Goal: Task Accomplishment & Management: Manage account settings

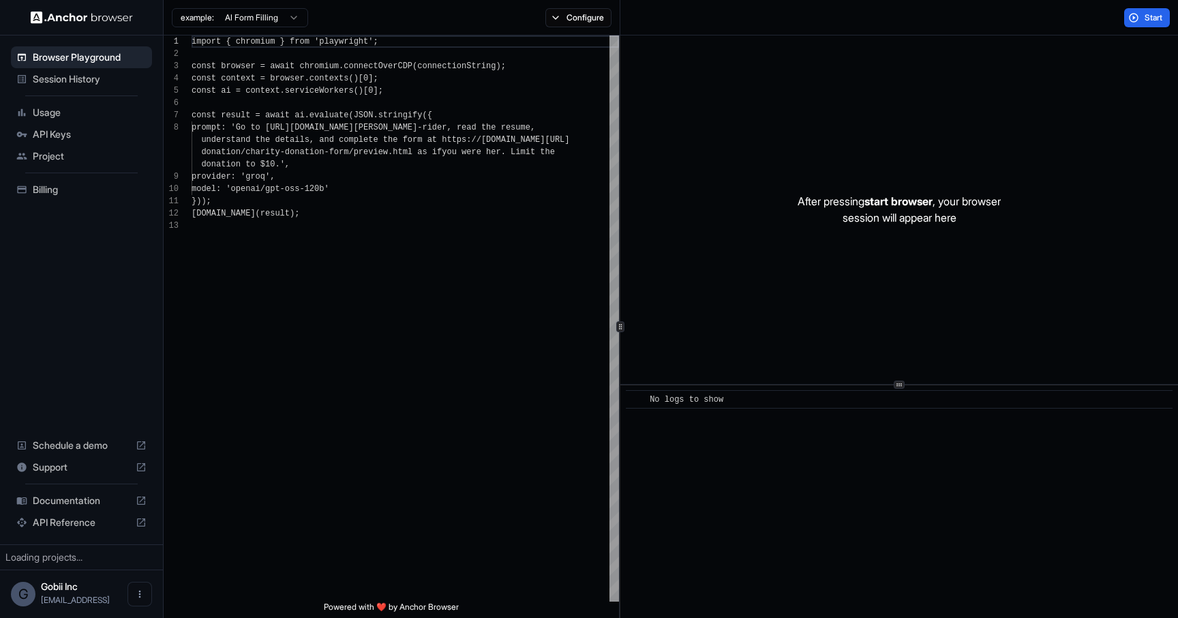
scroll to position [86, 0]
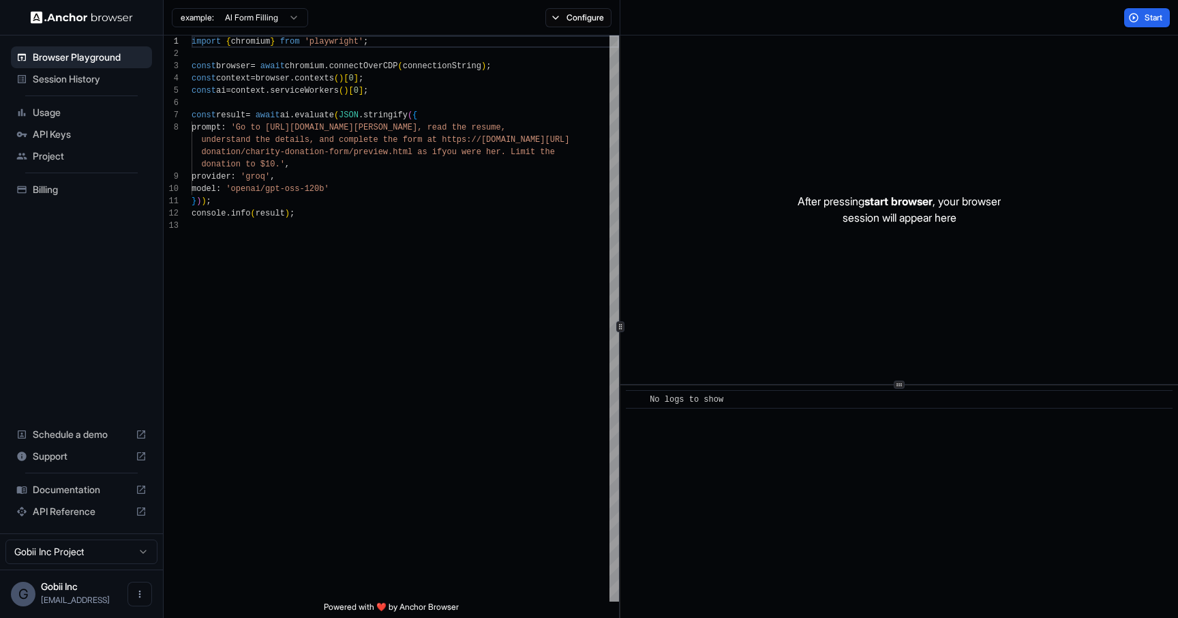
click at [58, 190] on span "Billing" at bounding box center [90, 190] width 114 height 14
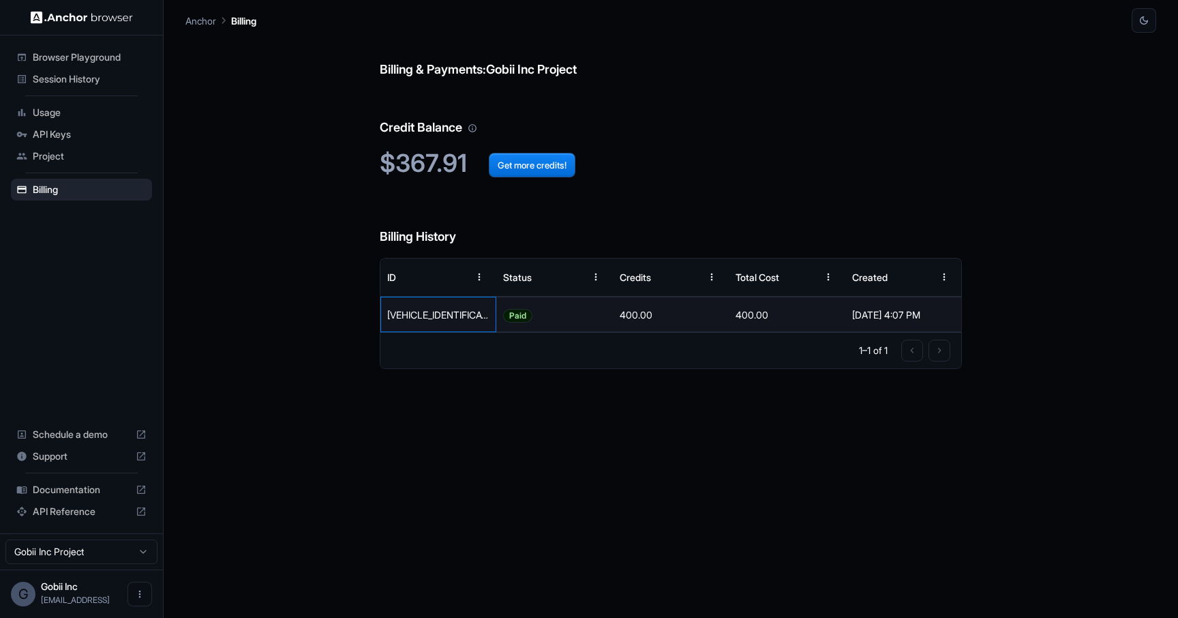
click at [419, 313] on div "0D921237TW2972531" at bounding box center [439, 314] width 116 height 35
click at [878, 312] on div "Jun 05, 2025, 4:07 PM" at bounding box center [903, 314] width 102 height 35
click at [714, 445] on div "Billing & Payments: Gobii Inc Project Credit Balance $367.91 Get more credits! …" at bounding box center [671, 325] width 582 height 585
click at [451, 312] on div "0D921237TW2972531" at bounding box center [439, 314] width 116 height 35
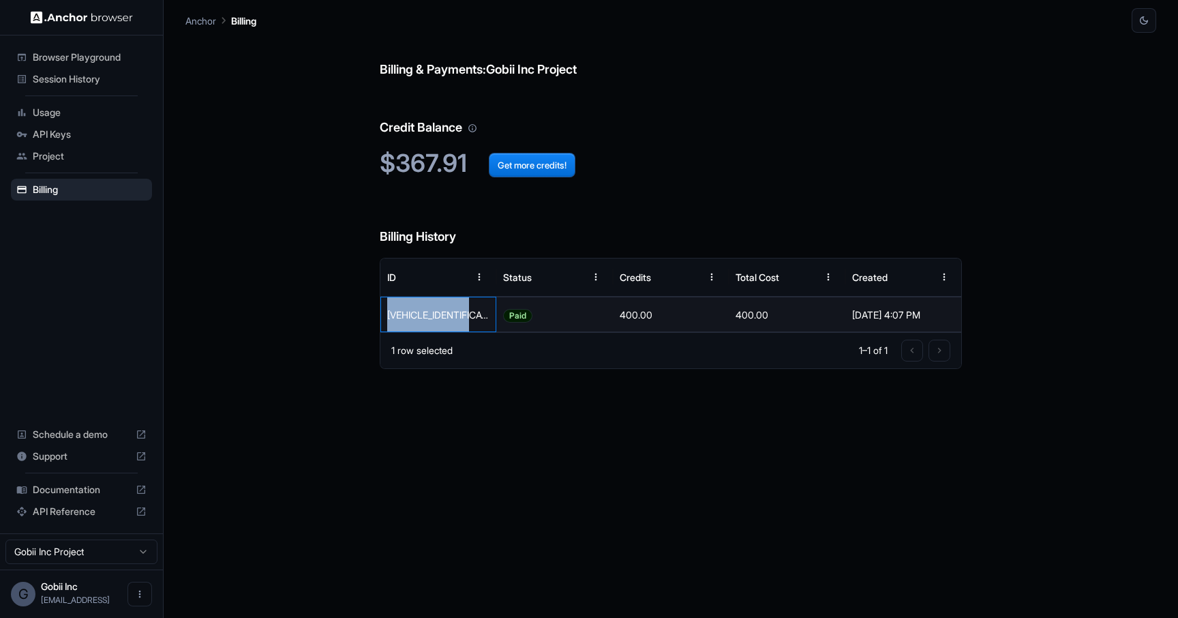
copy div "0D921237TW2972531"
click at [487, 379] on div "Billing & Payments: Gobii Inc Project Credit Balance $367.91 Get more credits! …" at bounding box center [671, 325] width 582 height 585
click at [440, 312] on div "0D921237TW2972531" at bounding box center [439, 314] width 116 height 35
click at [511, 228] on h6 "Billing History" at bounding box center [671, 223] width 582 height 47
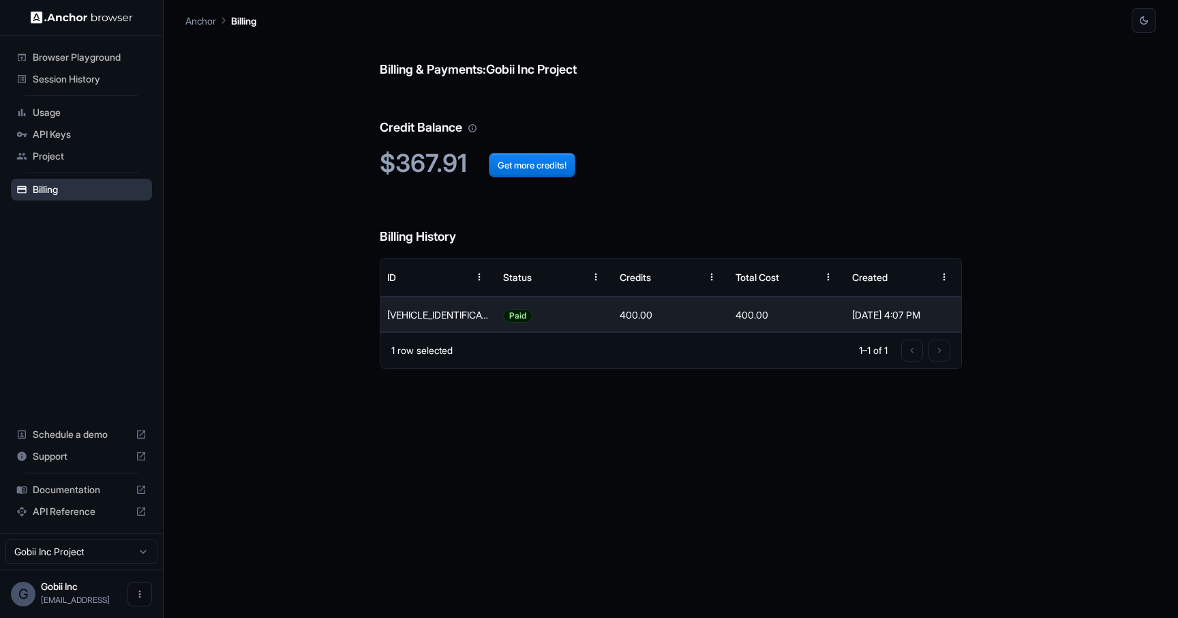
click at [92, 197] on div "Billing" at bounding box center [81, 190] width 141 height 22
